Goal: Subscribe to service/newsletter

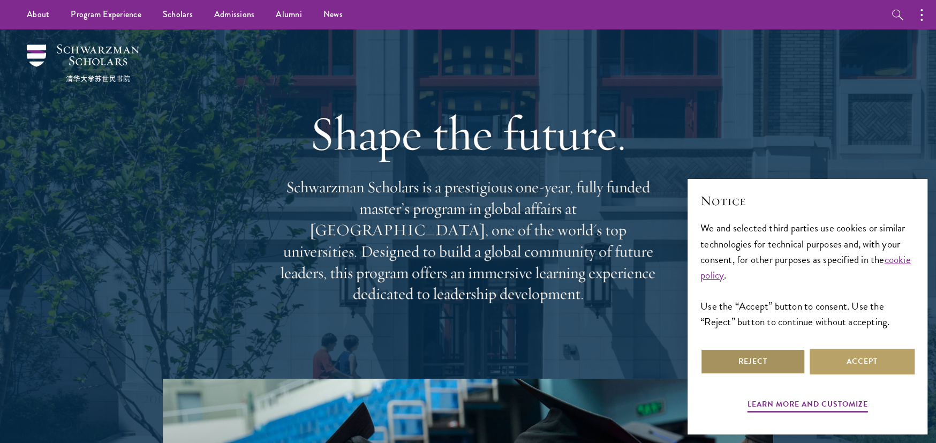
click at [773, 372] on button "Reject" at bounding box center [753, 362] width 105 height 26
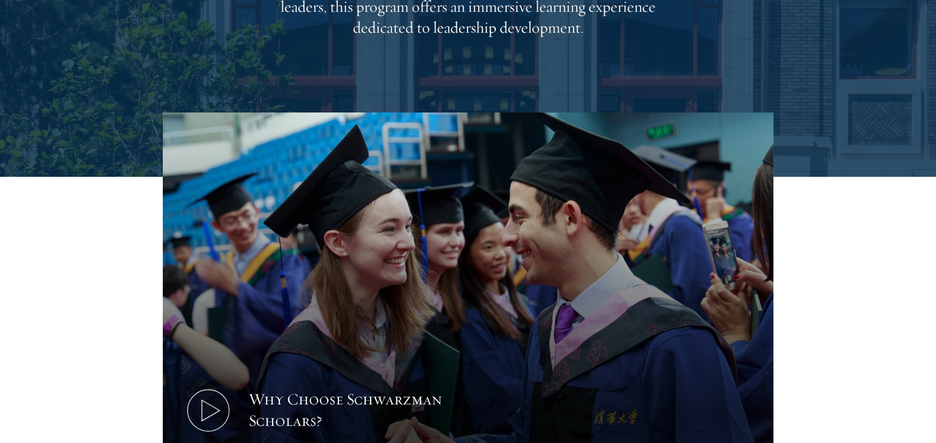
scroll to position [267, 0]
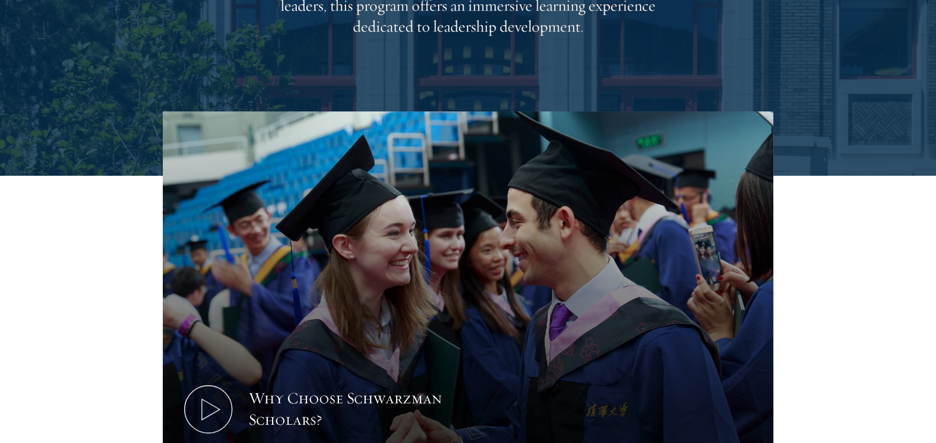
click at [884, 306] on section "Why Choose Schwarzman Scholars? Shaping the Future of Global Affairs Schwarzman…" at bounding box center [468, 374] width 936 height 527
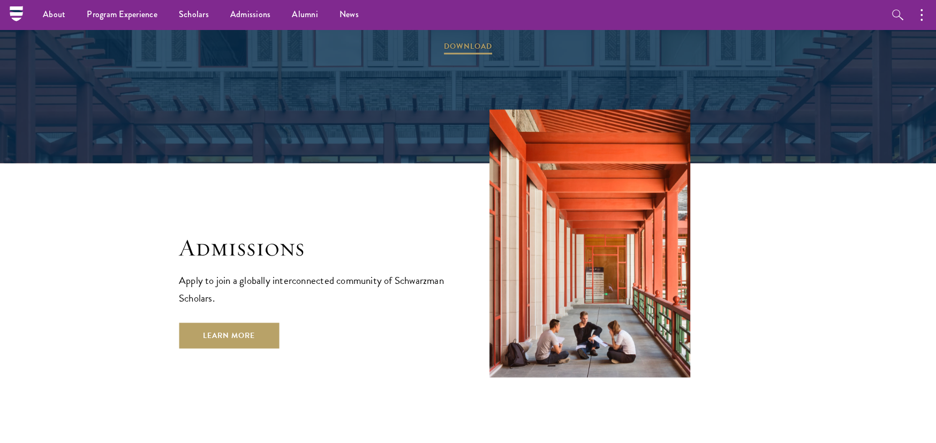
scroll to position [1607, 0]
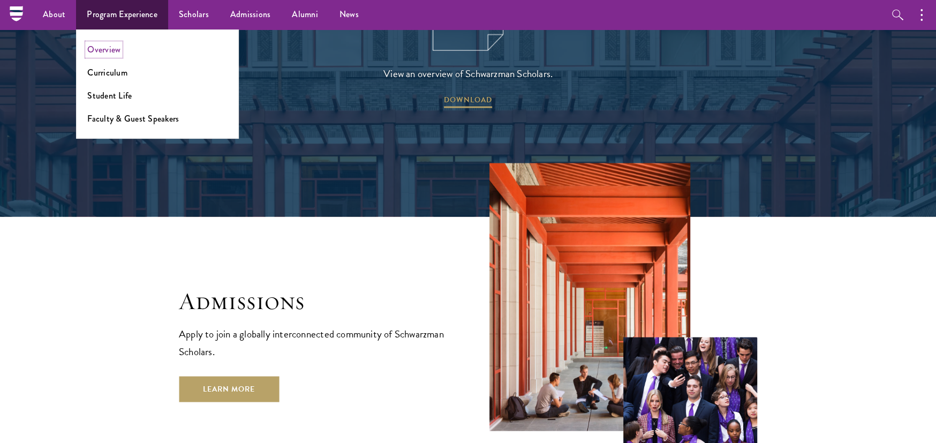
click at [111, 51] on link "Overview" at bounding box center [103, 49] width 33 height 12
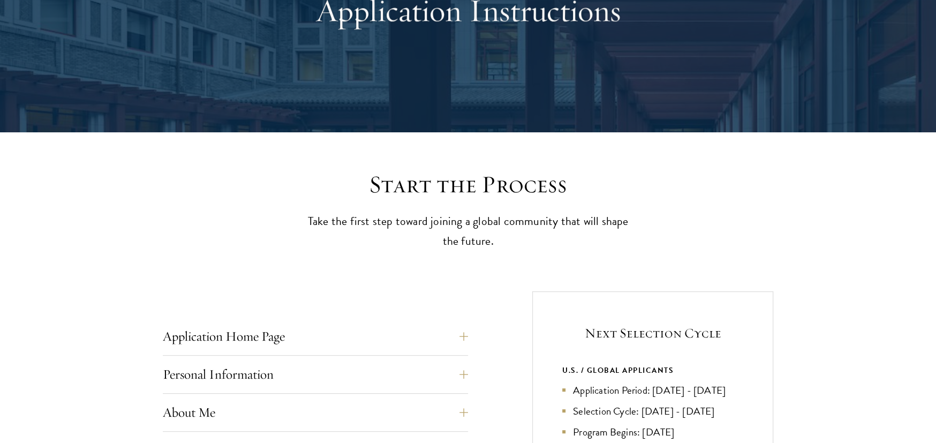
scroll to position [321, 0]
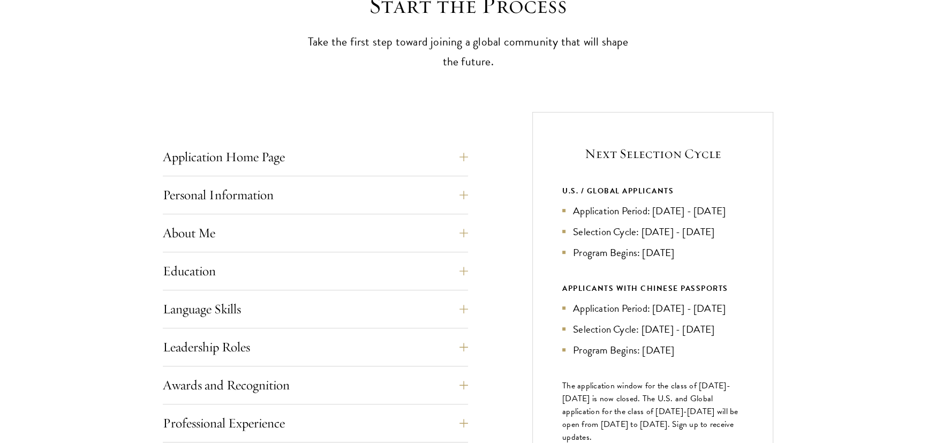
drag, startPoint x: 596, startPoint y: 190, endPoint x: 706, endPoint y: 249, distance: 125.3
click at [706, 249] on div "U.S. / GLOBAL APPLICANTS Application Period: Apr 2026 - Sep 2026 Selection Cycl…" at bounding box center [652, 222] width 181 height 76
click at [706, 249] on li "Program Begins: [DATE]" at bounding box center [652, 253] width 181 height 16
click at [273, 201] on button "Personal Information" at bounding box center [323, 195] width 305 height 26
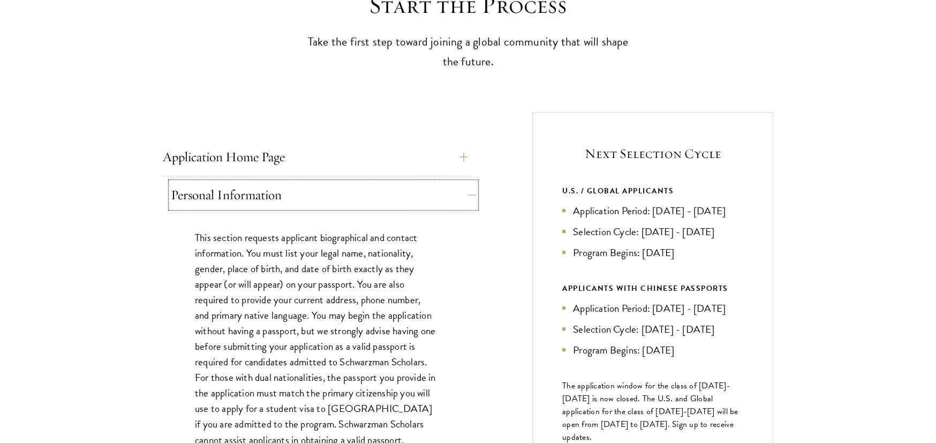
click at [273, 201] on button "Personal Information" at bounding box center [323, 195] width 305 height 26
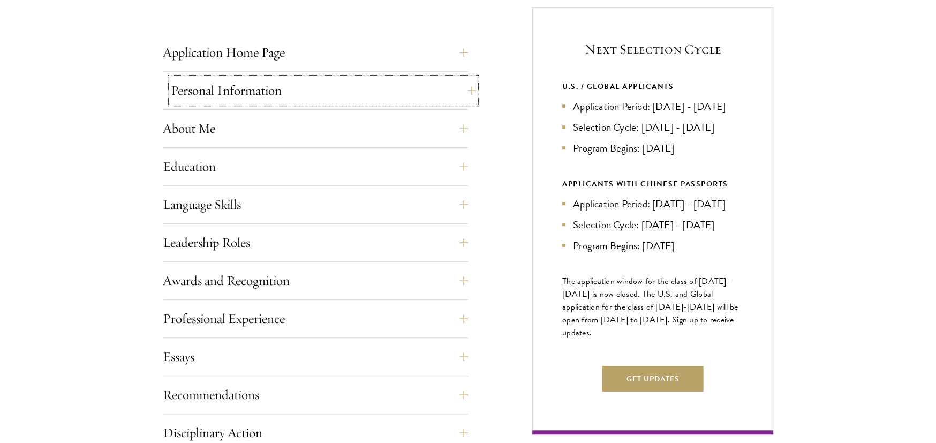
scroll to position [429, 0]
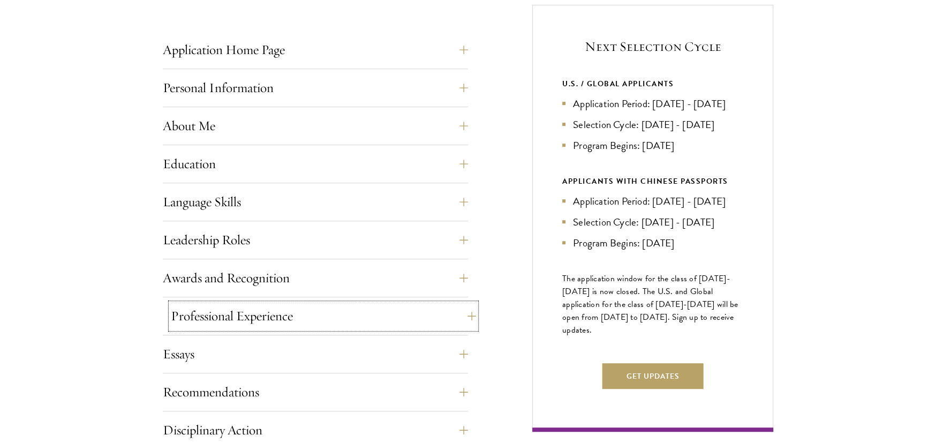
click at [243, 312] on button "Professional Experience" at bounding box center [323, 316] width 305 height 26
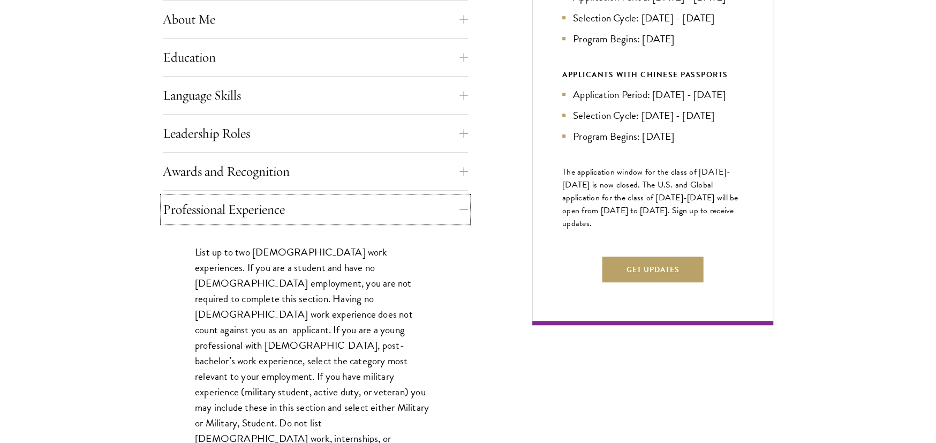
scroll to position [589, 0]
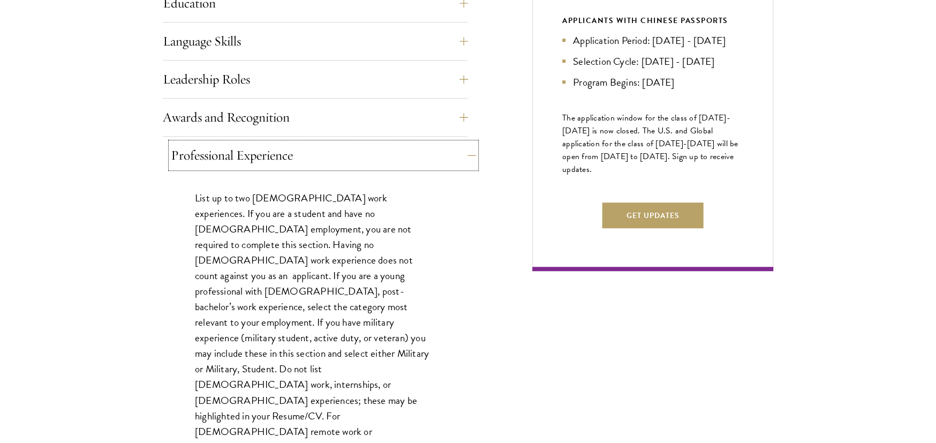
click at [246, 166] on button "Professional Experience" at bounding box center [323, 155] width 305 height 26
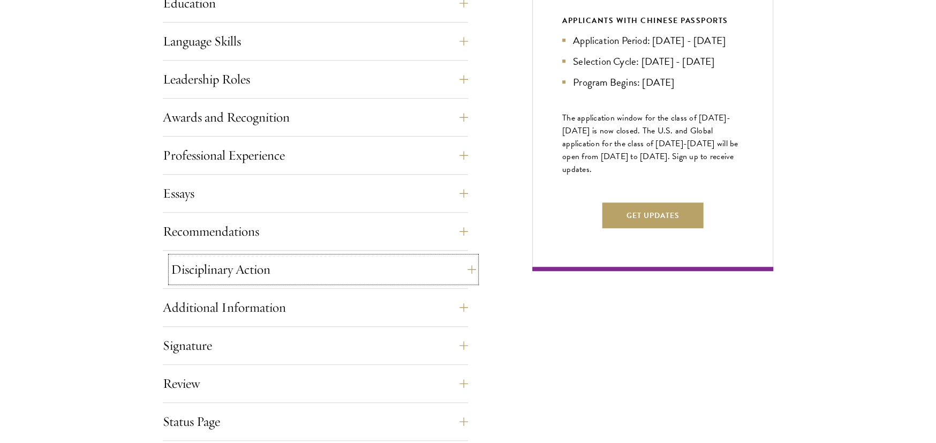
click at [243, 273] on button "Disciplinary Action" at bounding box center [323, 270] width 305 height 26
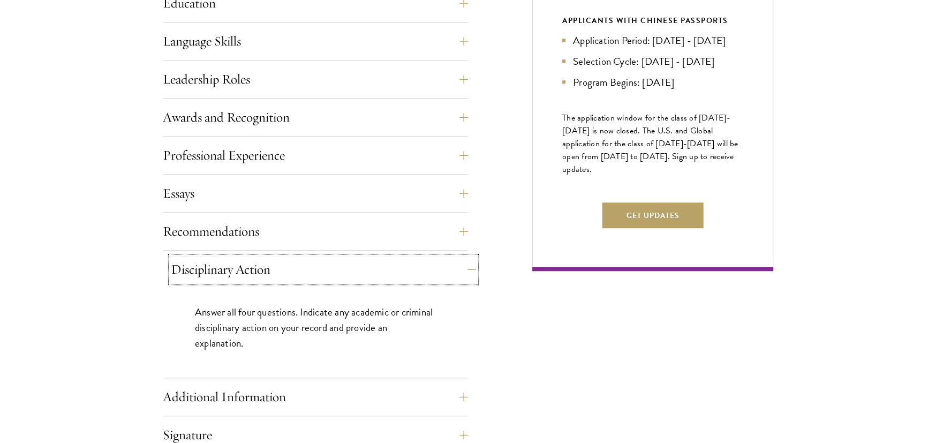
click at [243, 273] on button "Disciplinary Action" at bounding box center [323, 270] width 305 height 26
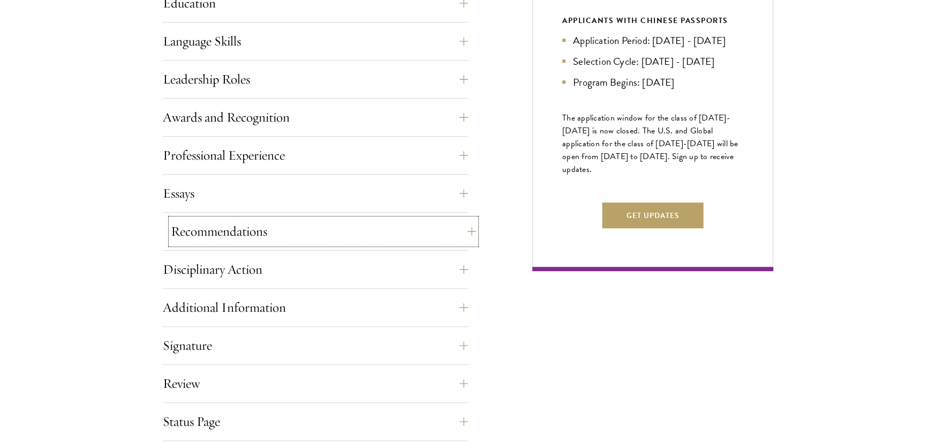
click at [253, 238] on button "Recommendations" at bounding box center [323, 232] width 305 height 26
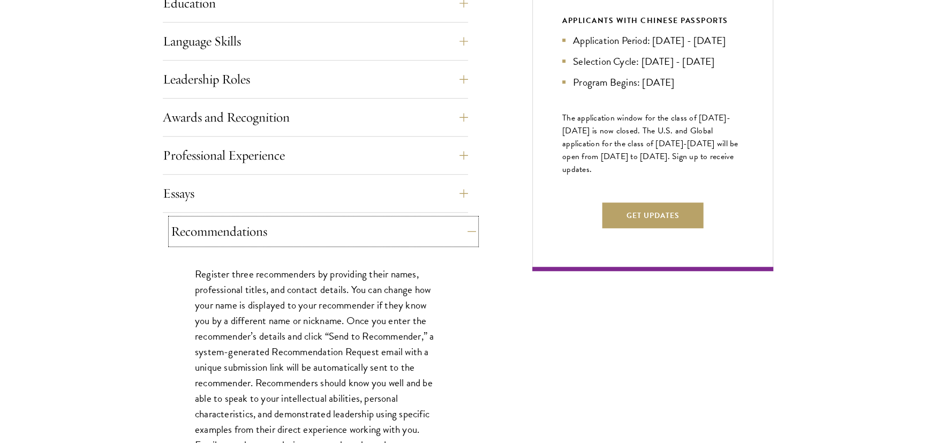
click at [253, 238] on button "Recommendations" at bounding box center [323, 232] width 305 height 26
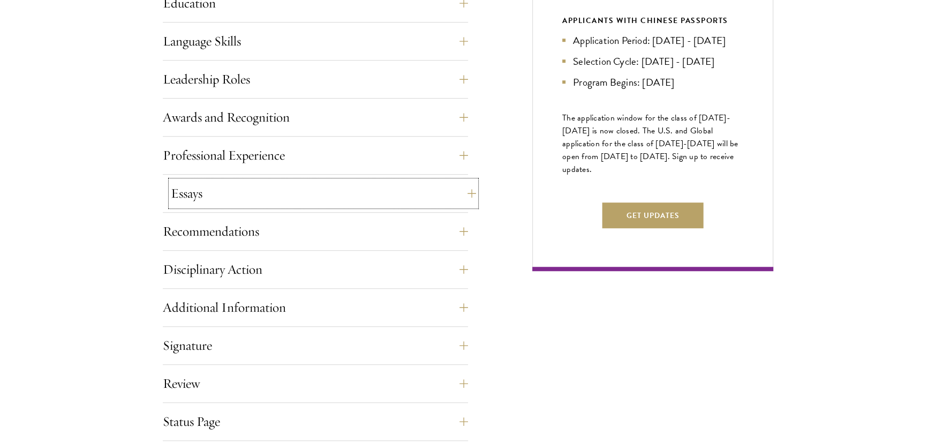
click at [253, 196] on button "Essays" at bounding box center [323, 194] width 305 height 26
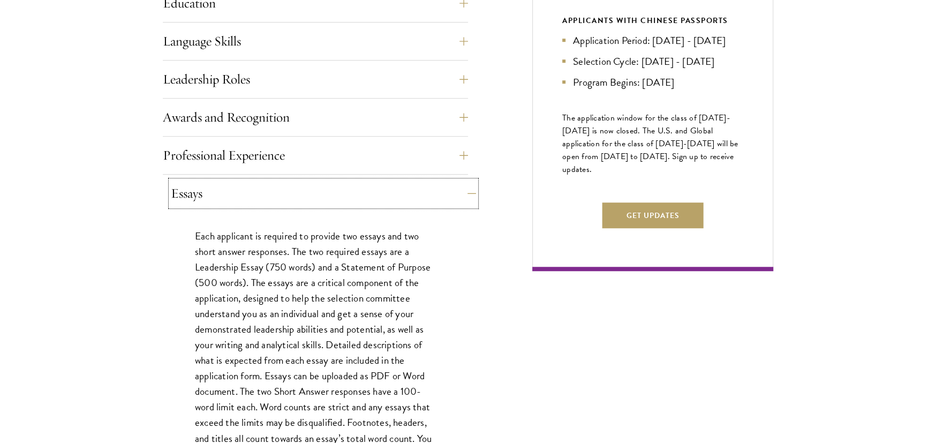
click at [253, 196] on button "Essays" at bounding box center [323, 194] width 305 height 26
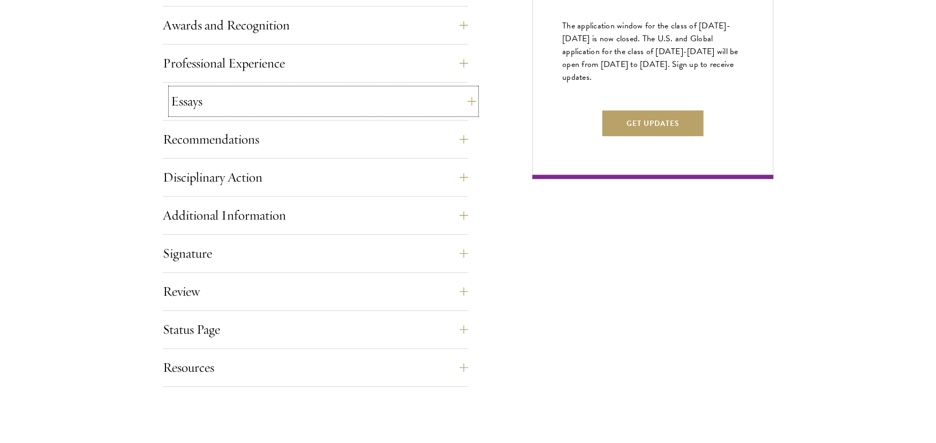
scroll to position [750, 0]
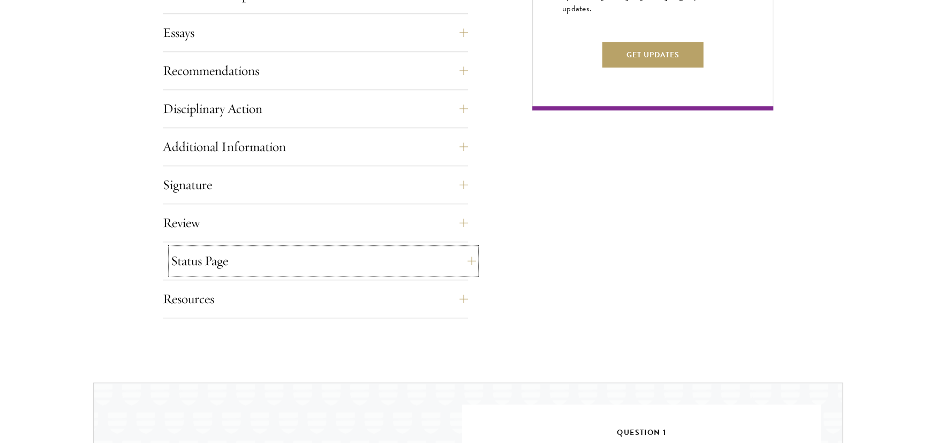
click at [232, 265] on button "Status Page" at bounding box center [323, 261] width 305 height 26
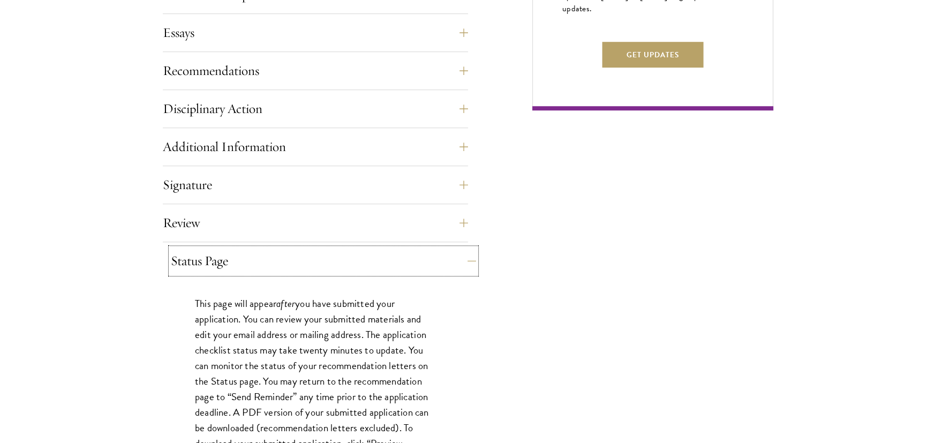
click at [232, 265] on button "Status Page" at bounding box center [323, 261] width 305 height 26
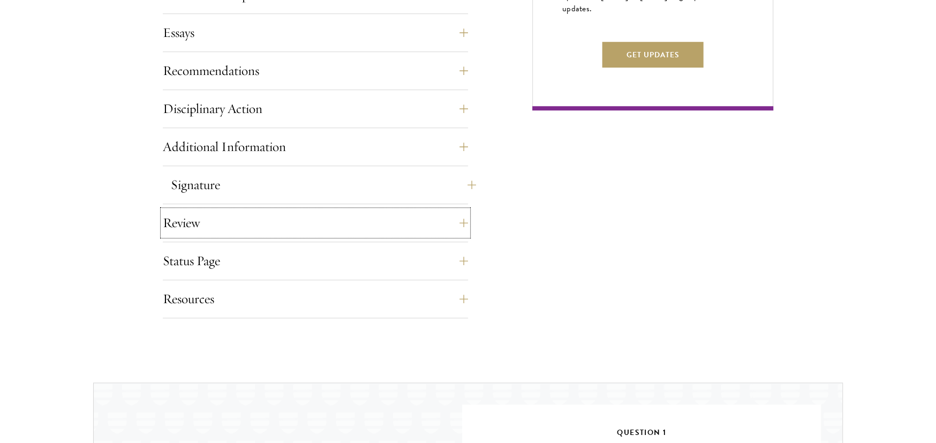
drag, startPoint x: 238, startPoint y: 217, endPoint x: 242, endPoint y: 193, distance: 24.4
click at [239, 215] on button "Review" at bounding box center [315, 223] width 305 height 26
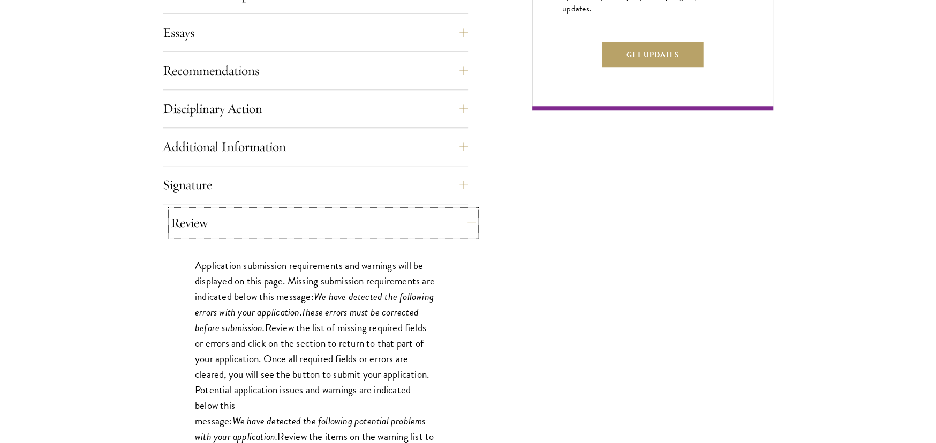
click at [242, 221] on button "Review" at bounding box center [323, 223] width 305 height 26
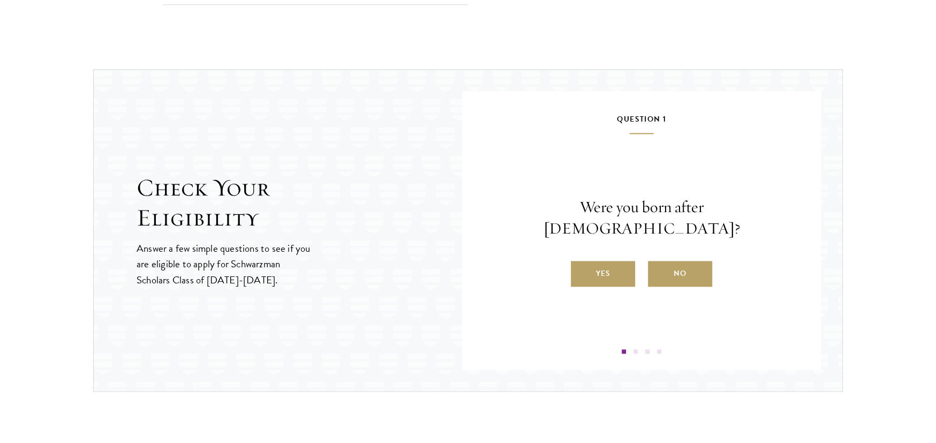
scroll to position [1065, 0]
click at [604, 259] on label "Yes" at bounding box center [603, 272] width 64 height 26
click at [581, 260] on input "Yes" at bounding box center [576, 265] width 10 height 10
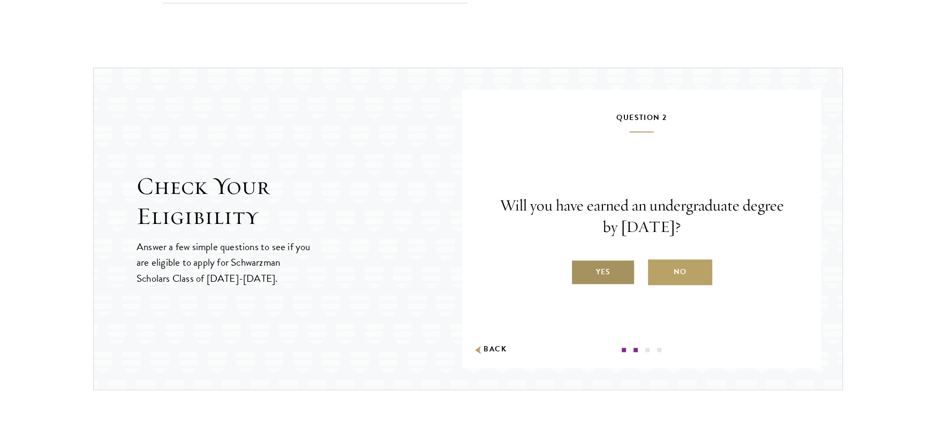
click at [601, 277] on label "Yes" at bounding box center [603, 272] width 64 height 26
click at [581, 270] on input "Yes" at bounding box center [576, 265] width 10 height 10
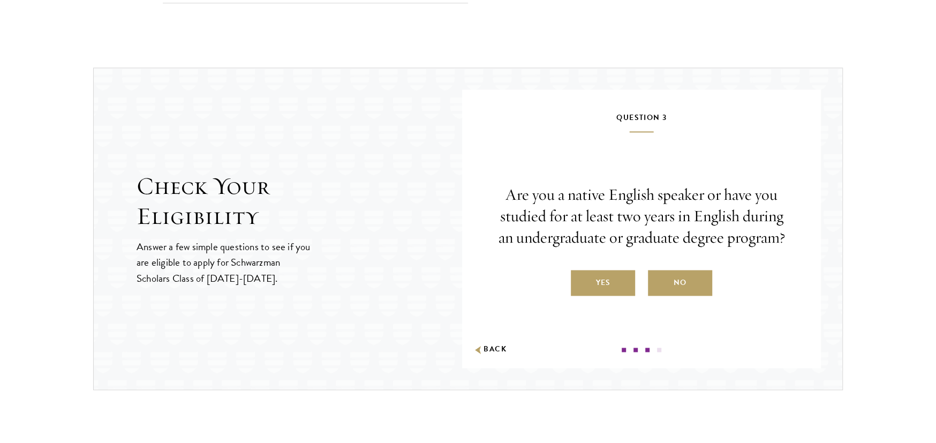
click at [601, 277] on label "Yes" at bounding box center [603, 283] width 64 height 26
click at [581, 277] on input "Yes" at bounding box center [576, 276] width 10 height 10
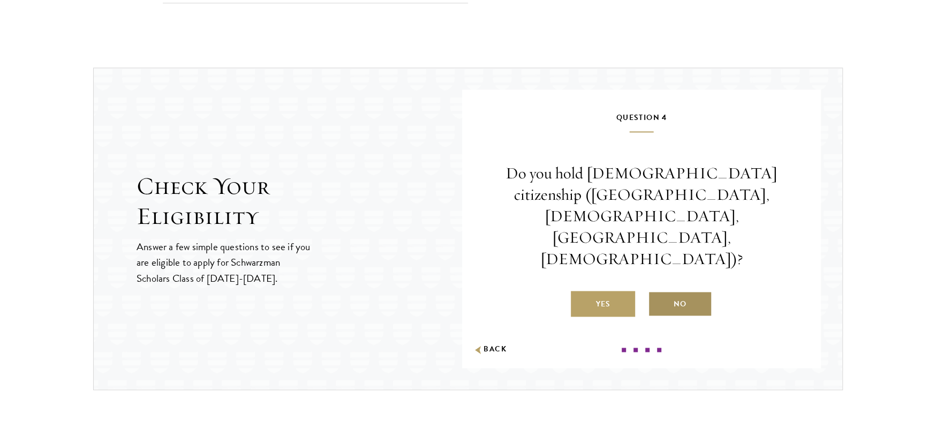
click at [683, 291] on label "No" at bounding box center [680, 304] width 64 height 26
click at [658, 292] on input "No" at bounding box center [653, 297] width 10 height 10
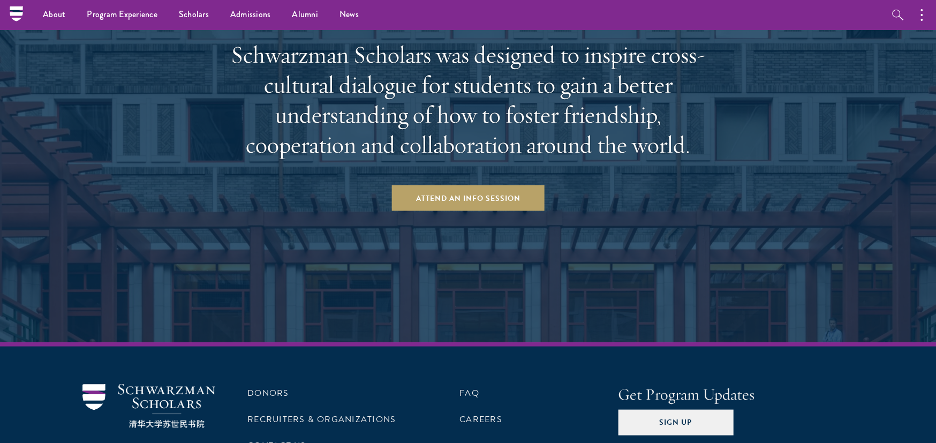
scroll to position [1441, 0]
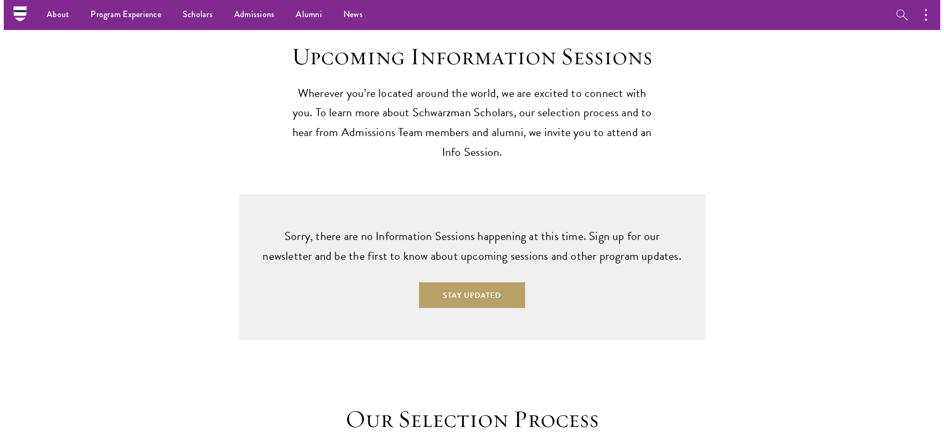
scroll to position [2625, 0]
click at [465, 283] on button "Stay Updated" at bounding box center [468, 296] width 106 height 26
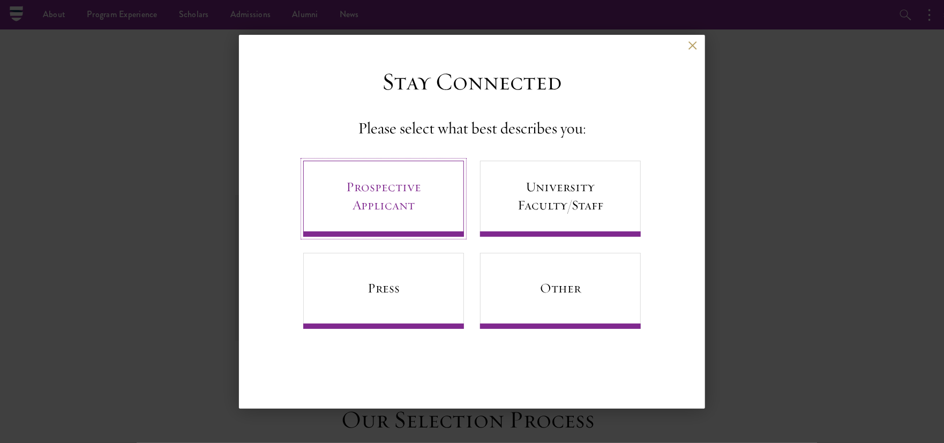
click at [381, 208] on link "Prospective Applicant" at bounding box center [383, 199] width 161 height 76
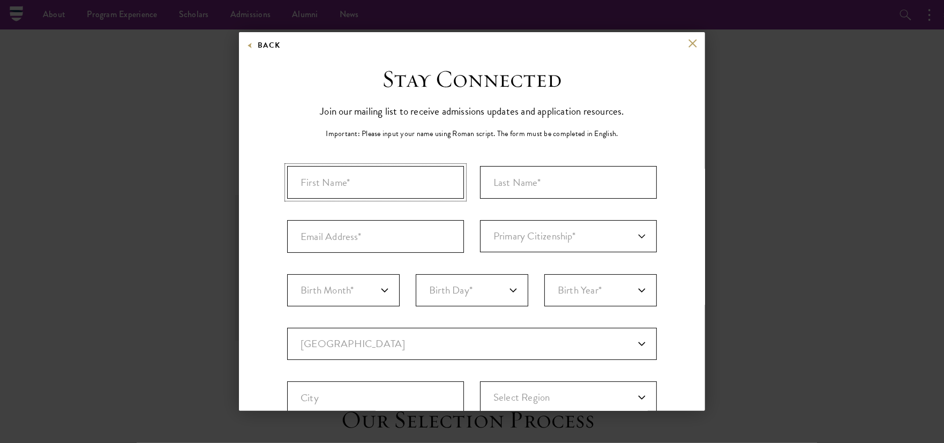
click at [381, 189] on input "First Name*" at bounding box center [375, 182] width 177 height 33
type input "Salma"
type input "Mohamed"
select select "SO"
type input "Mogadishu"
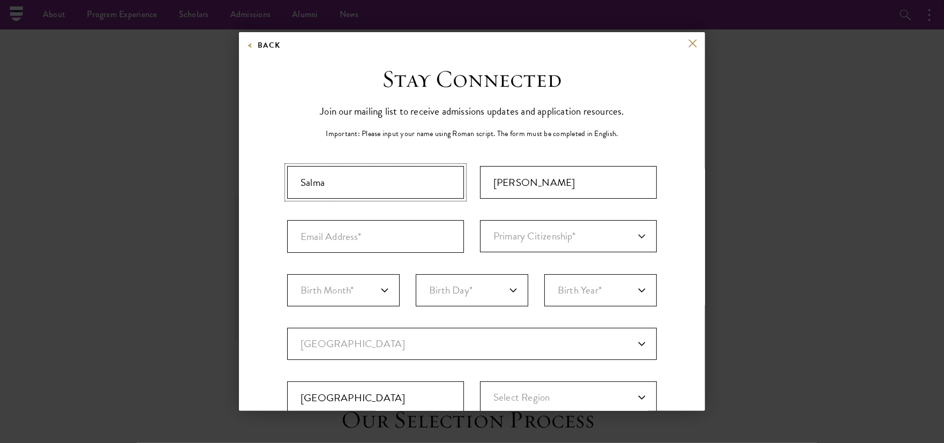
select select
click at [381, 229] on input "Email Address*" at bounding box center [375, 236] width 177 height 33
type input "salmohamed75@gmail.com"
click at [531, 249] on select "Primary Citizenship* Afghanistan Aland Islands Albania Algeria Andorra Angola A…" at bounding box center [568, 236] width 177 height 32
select select "SO"
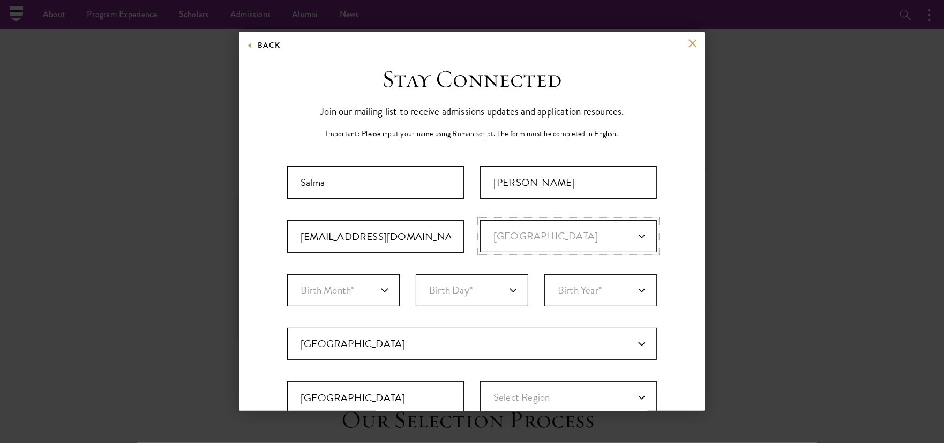
click at [480, 220] on select "Primary Citizenship* Afghanistan Aland Islands Albania Algeria Andorra Angola A…" at bounding box center [568, 236] width 177 height 32
click at [375, 289] on select "Birth Month* January February March April May June July August September Octobe…" at bounding box center [343, 290] width 112 height 32
select select "11"
click at [287, 274] on select "Birth Month* January February March April May June July August September Octobe…" at bounding box center [343, 290] width 112 height 32
click at [444, 284] on select "Birth Day* 1 2 3 4 5 6 7 8 9 10 11 12 13 14 15 16 17 18 19 20 21 22 23 24 25 26…" at bounding box center [472, 290] width 112 height 32
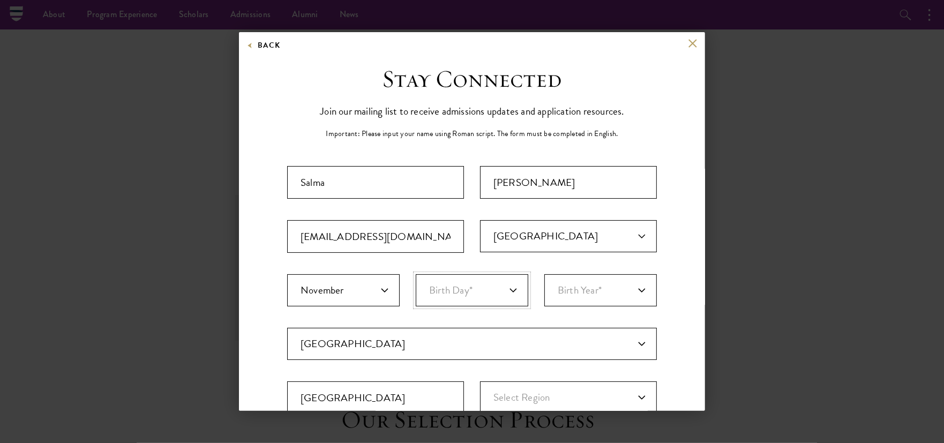
select select "17"
click at [416, 274] on select "Birth Day* 1 2 3 4 5 6 7 8 9 10 11 12 13 14 15 16 17 18 19 20 21 22 23 24 25 26…" at bounding box center [472, 290] width 112 height 32
click at [544, 280] on select "Birth Year* 2025 2024 2023 2022 2021 2020 2019 2018 2017 2016 2015 2014 2013 20…" at bounding box center [600, 290] width 112 height 32
select select "2000"
click at [544, 274] on select "Birth Year* 2025 2024 2023 2022 2021 2020 2019 2018 2017 2016 2015 2014 2013 20…" at bounding box center [600, 290] width 112 height 32
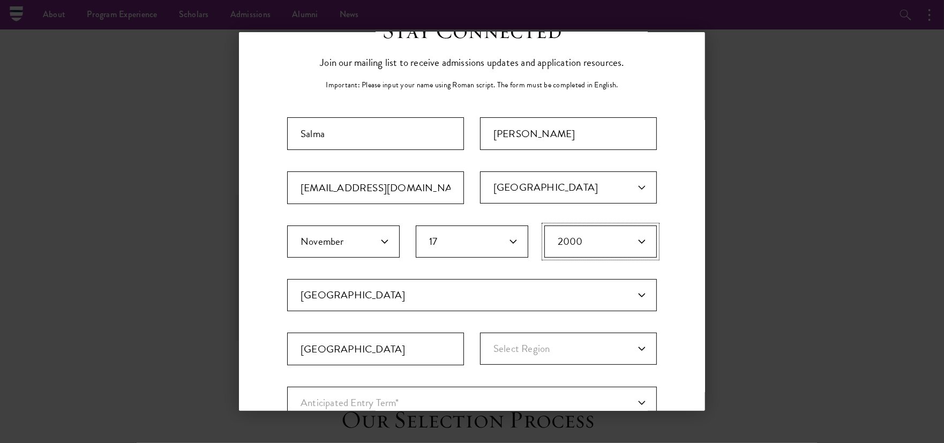
scroll to position [107, 0]
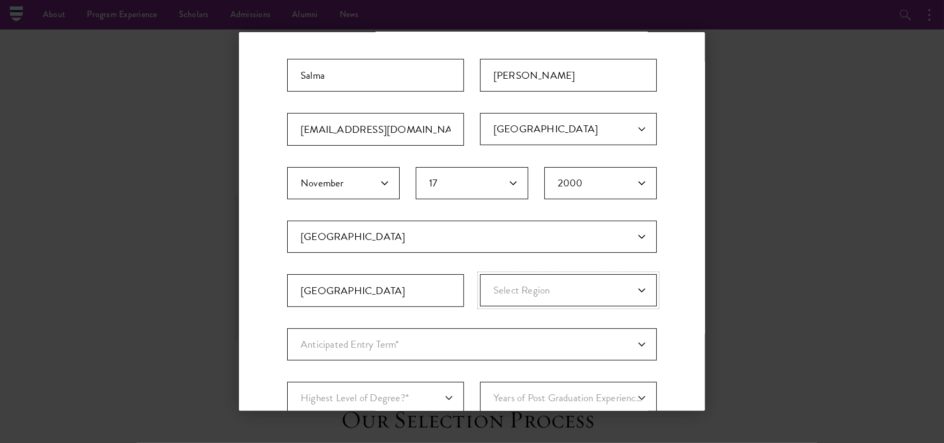
click at [512, 278] on select "Select Region Awdal Bakool Banaadir Bari Bay, Somalia Galguduud Gedo Hiran Lowe…" at bounding box center [568, 290] width 177 height 32
click at [418, 286] on input "Mogadishu" at bounding box center [375, 290] width 177 height 33
click at [482, 317] on fieldset "Country Current Country Afghanistan Aland Islands Albania Algeria Andorra Angol…" at bounding box center [472, 275] width 370 height 108
click at [547, 286] on select "Select Region Awdal Bakool Banaadir Bari Bay, Somalia Galguduud Gedo Hiran Lowe…" at bounding box center [568, 290] width 177 height 32
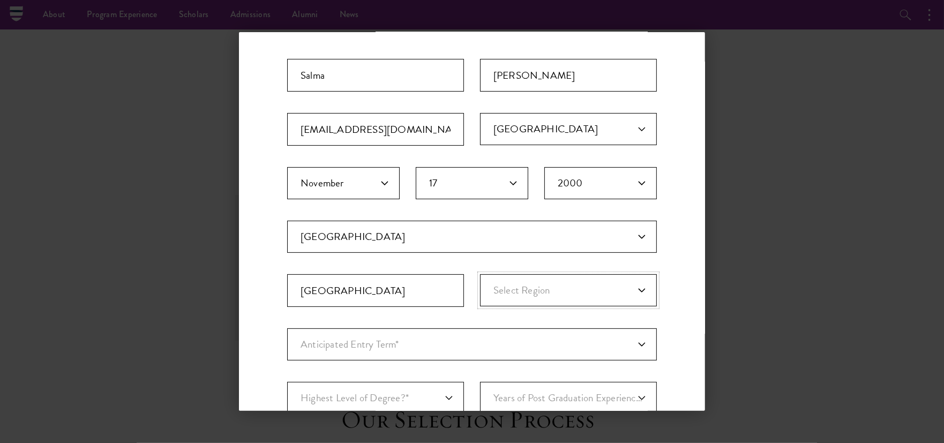
select select "Banaadir"
click at [480, 274] on select "Select Region Awdal Bakool Banaadir Bari Bay, Somalia Galguduud Gedo Hiran Lowe…" at bounding box center [568, 290] width 177 height 32
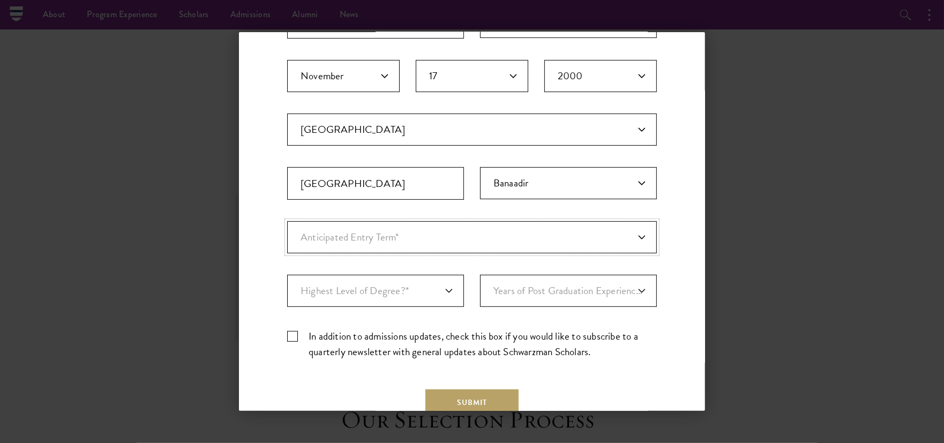
click at [403, 238] on select "Anticipated Entry Term* August 2026 (Application opens April 2025) Just Explori…" at bounding box center [472, 237] width 370 height 32
click at [517, 239] on select "Anticipated Entry Term* August 2026 (Application opens April 2025) Just Explori…" at bounding box center [472, 237] width 370 height 32
select select "e64b8ab3-eabb-4867-96d5-7e6b4840665f"
click at [287, 221] on select "Anticipated Entry Term* August 2026 (Application opens April 2025) Just Explori…" at bounding box center [472, 237] width 370 height 32
click at [429, 243] on select "Anticipated Entry Term* August 2026 (Application opens April 2025) Just Explori…" at bounding box center [472, 237] width 370 height 32
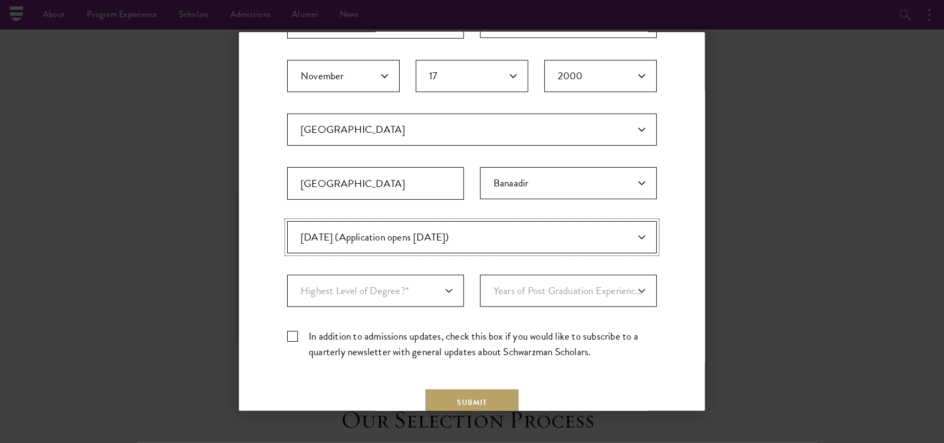
select select "Anticipated Entry Term*"
click at [287, 221] on select "Anticipated Entry Term* August 2026 (Application opens April 2025) Just Explori…" at bounding box center [472, 237] width 370 height 32
click at [400, 286] on select "Highest Level of Degree?* PHD Bachelor's Master's Current Undergraduate Student" at bounding box center [375, 291] width 177 height 32
select select "baef124f-e103-44b1-8ca6-5d0669438e44"
click at [287, 275] on select "Highest Level of Degree?* PHD Bachelor's Master's Current Undergraduate Student" at bounding box center [375, 291] width 177 height 32
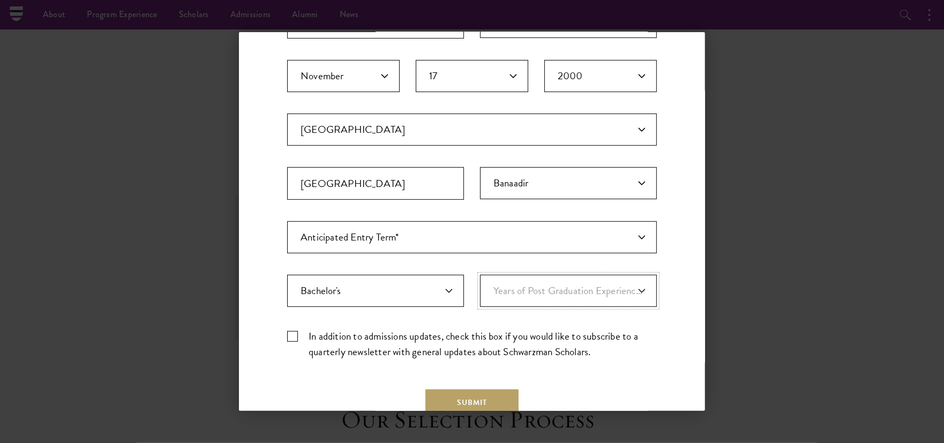
click at [549, 282] on select "Years of Post Graduation Experience?* 1 2 3 4 5 6 7 8 9 10" at bounding box center [568, 291] width 177 height 32
select select "2"
click at [480, 275] on select "Years of Post Graduation Experience?* 1 2 3 4 5 6 7 8 9 10" at bounding box center [568, 291] width 177 height 32
click at [311, 340] on label "In addition to admissions updates, check this box if you would like to subscrib…" at bounding box center [472, 343] width 370 height 31
click at [311, 335] on input "In addition to admissions updates, check this box if you would like to subscrib…" at bounding box center [472, 331] width 370 height 7
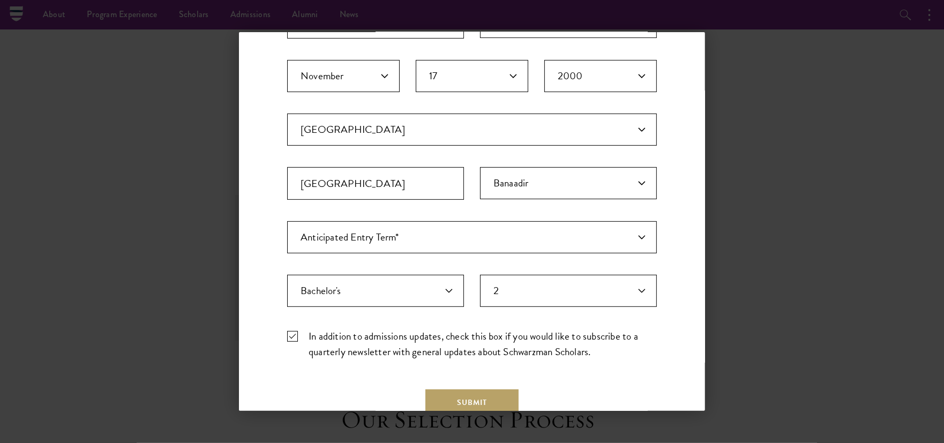
click at [325, 344] on label "In addition to admissions updates, check this box if you would like to subscrib…" at bounding box center [472, 343] width 370 height 31
click at [325, 335] on input "In addition to admissions updates, check this box if you would like to subscrib…" at bounding box center [472, 331] width 370 height 7
checkbox input "false"
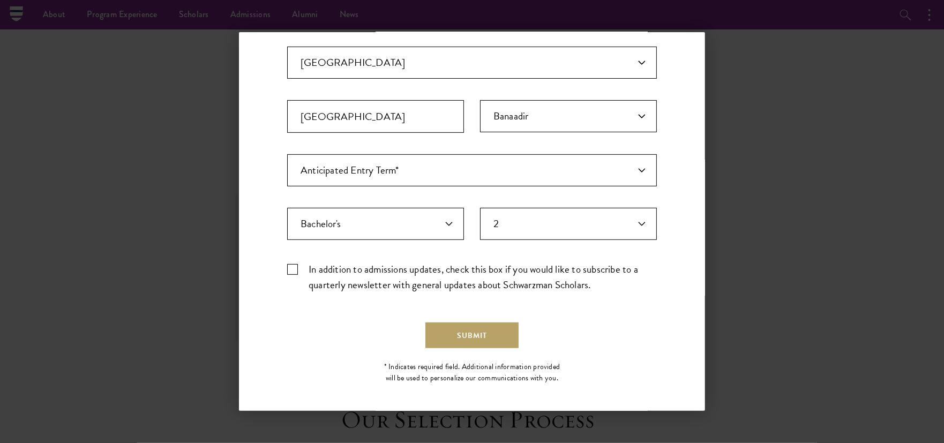
scroll to position [285, 0]
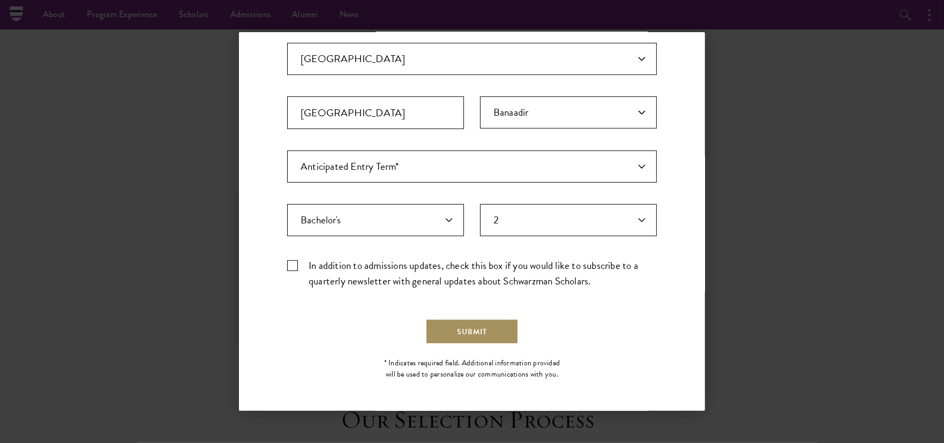
click at [454, 334] on button "Submit" at bounding box center [471, 332] width 93 height 26
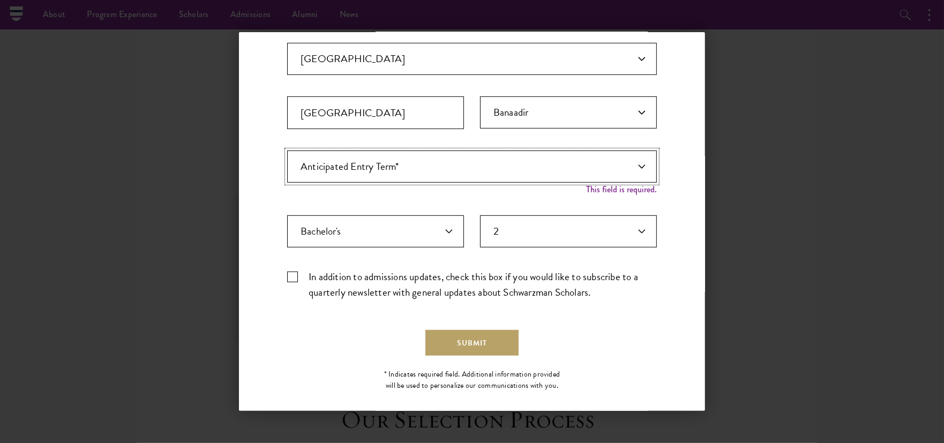
click at [565, 168] on select "Anticipated Entry Term* August 2026 (Application opens April 2025) Just Explori…" at bounding box center [472, 167] width 370 height 32
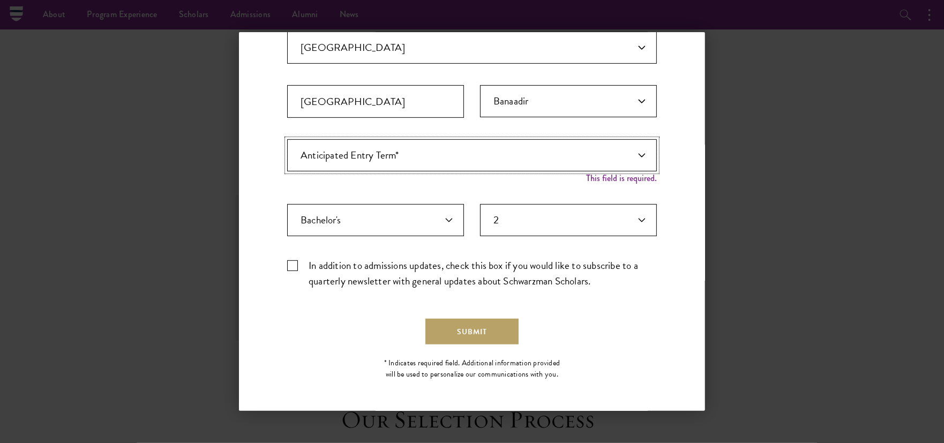
click at [519, 162] on select "Anticipated Entry Term* August 2026 (Application opens April 2025) Just Explori…" at bounding box center [472, 155] width 370 height 32
select select "e64b8ab3-eabb-4867-96d5-7e6b4840665f"
click at [287, 149] on select "Anticipated Entry Term* August 2026 (Application opens April 2025) Just Explori…" at bounding box center [472, 155] width 370 height 32
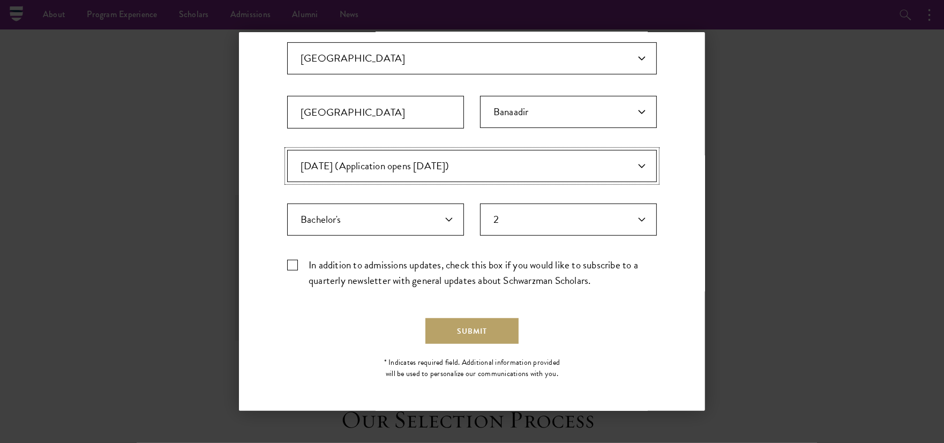
scroll to position [285, 0]
click at [465, 331] on button "Submit" at bounding box center [471, 332] width 93 height 26
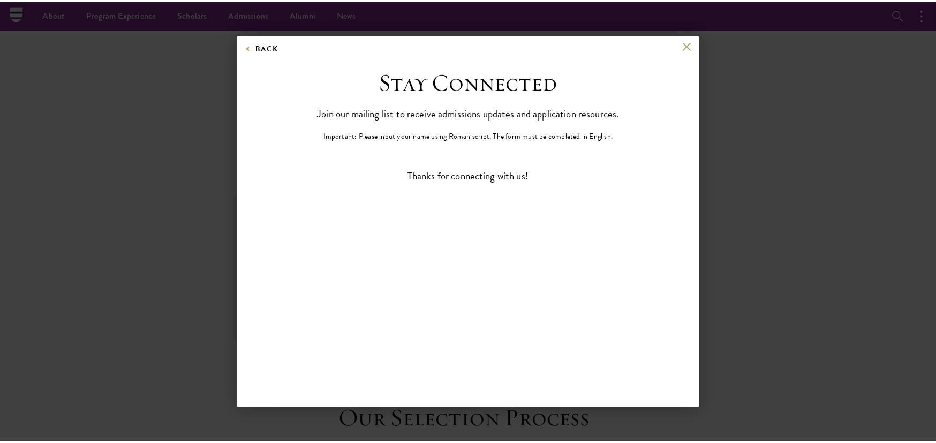
scroll to position [0, 0]
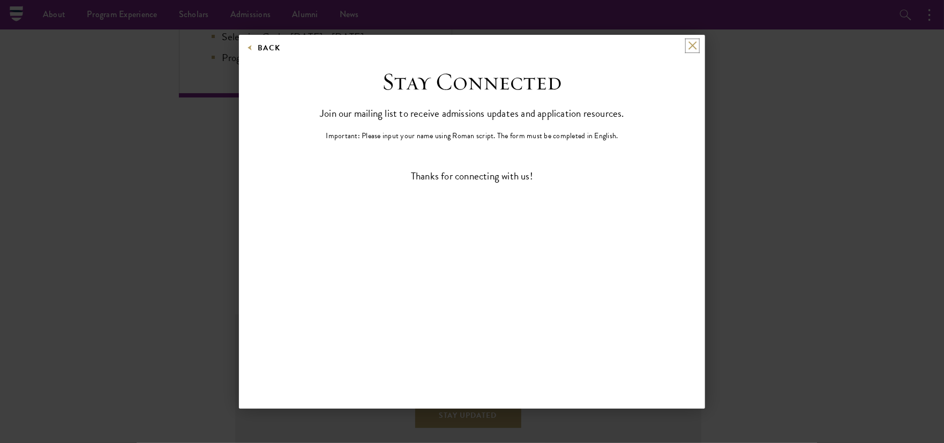
click at [694, 41] on button at bounding box center [692, 45] width 9 height 9
